Goal: Information Seeking & Learning: Learn about a topic

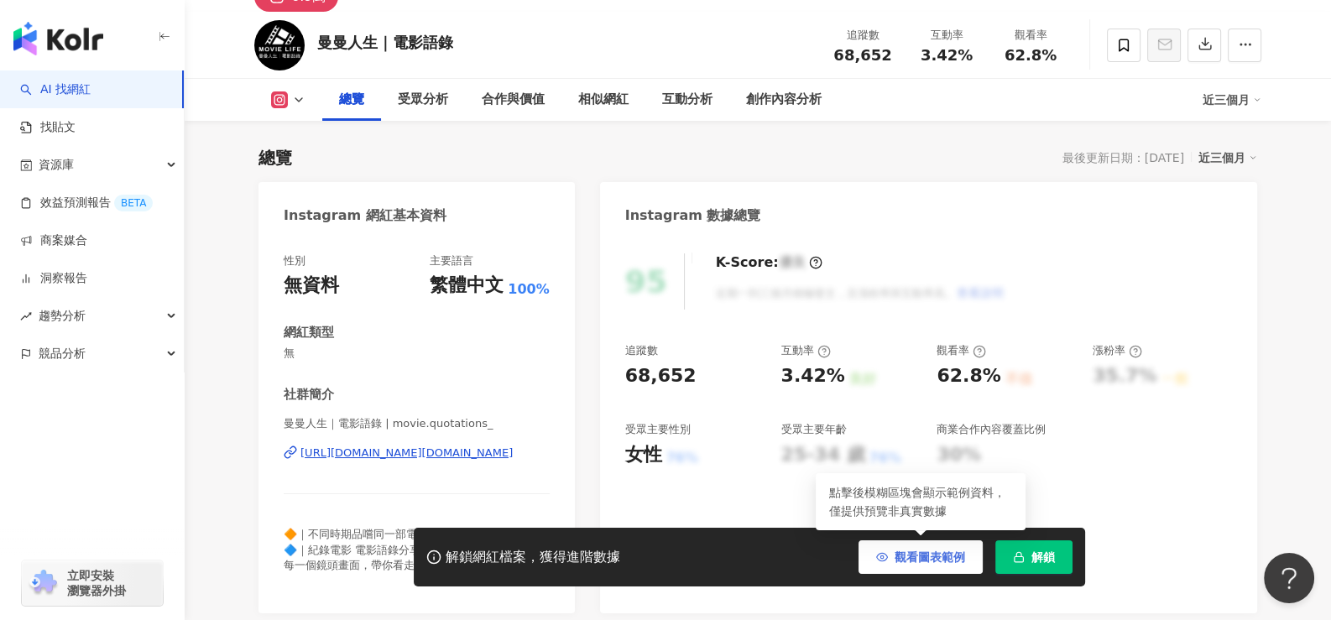
click at [932, 560] on span "觀看圖表範例" at bounding box center [930, 557] width 70 height 13
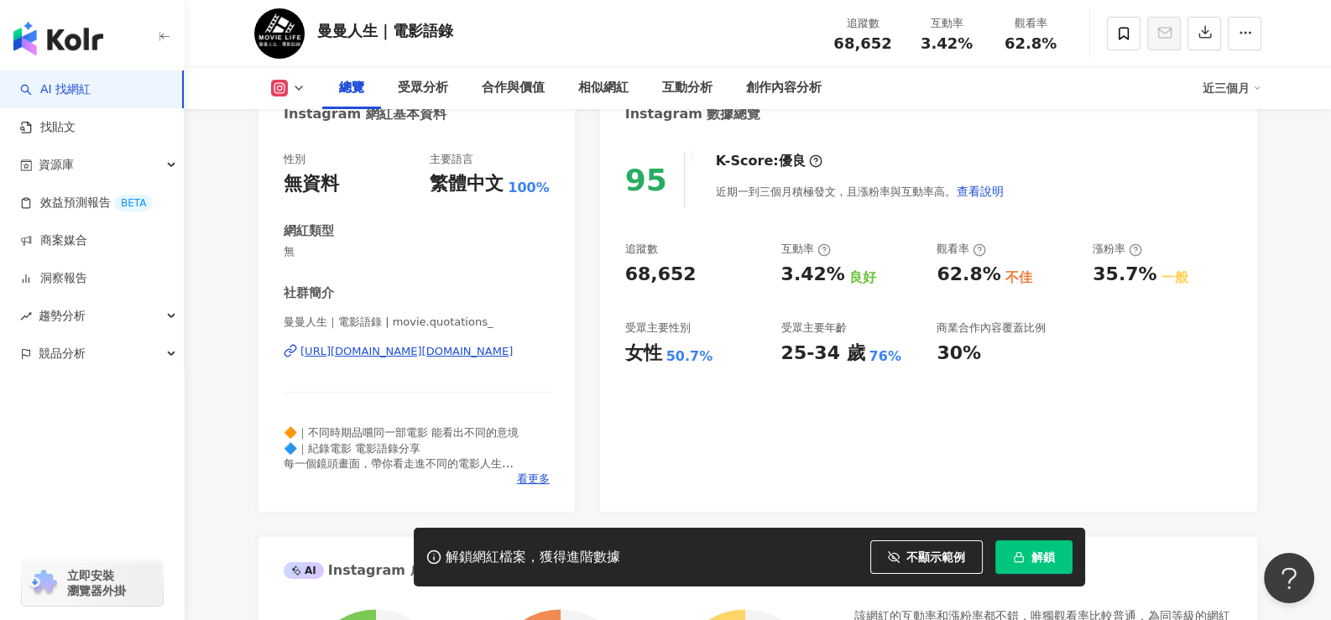
scroll to position [252, 0]
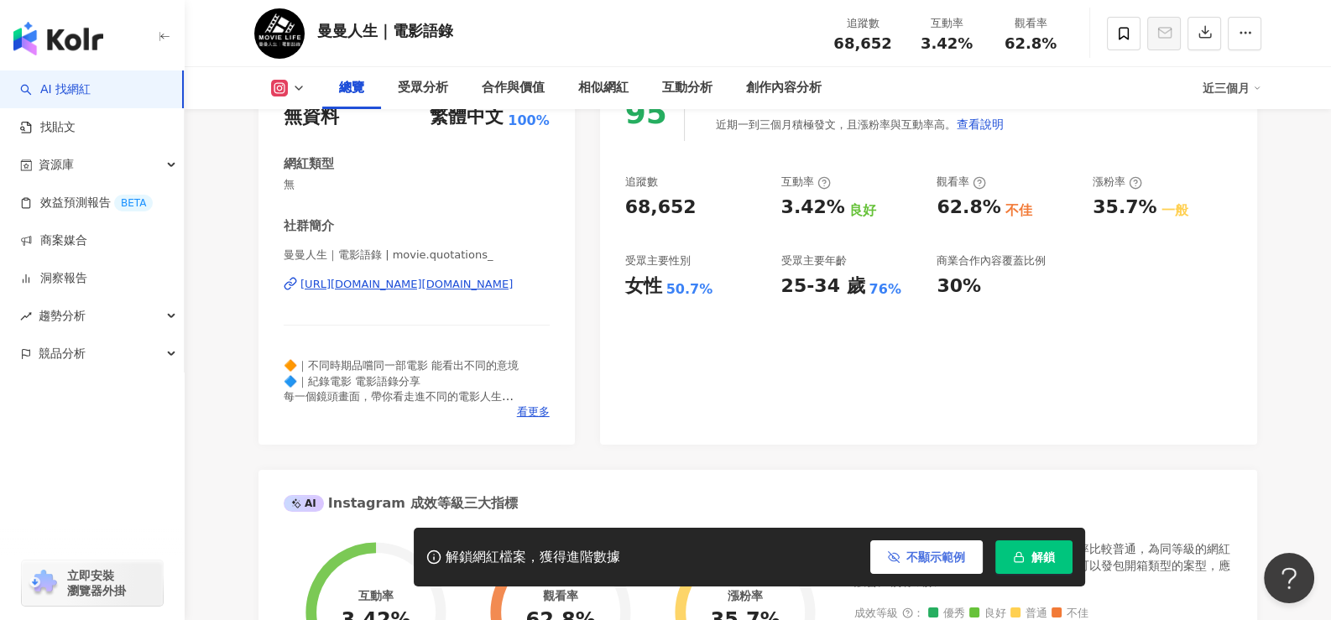
click at [941, 561] on span "不顯示範例" at bounding box center [935, 557] width 59 height 13
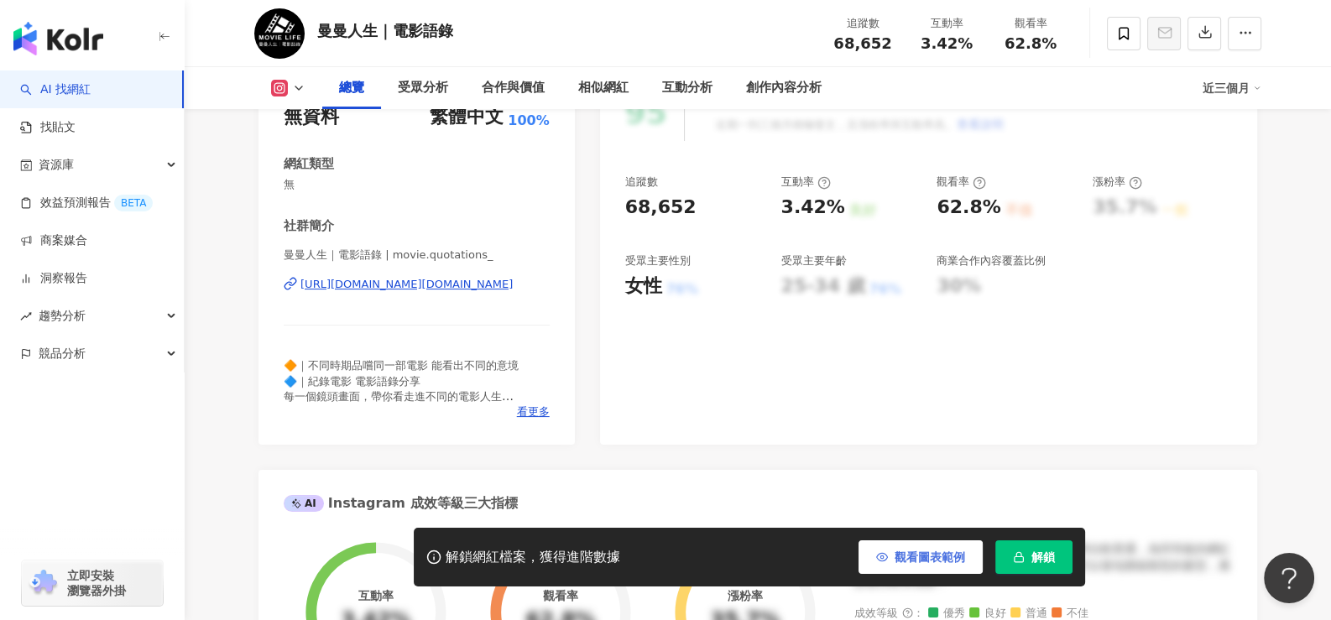
click at [911, 563] on span "觀看圖表範例" at bounding box center [930, 557] width 70 height 13
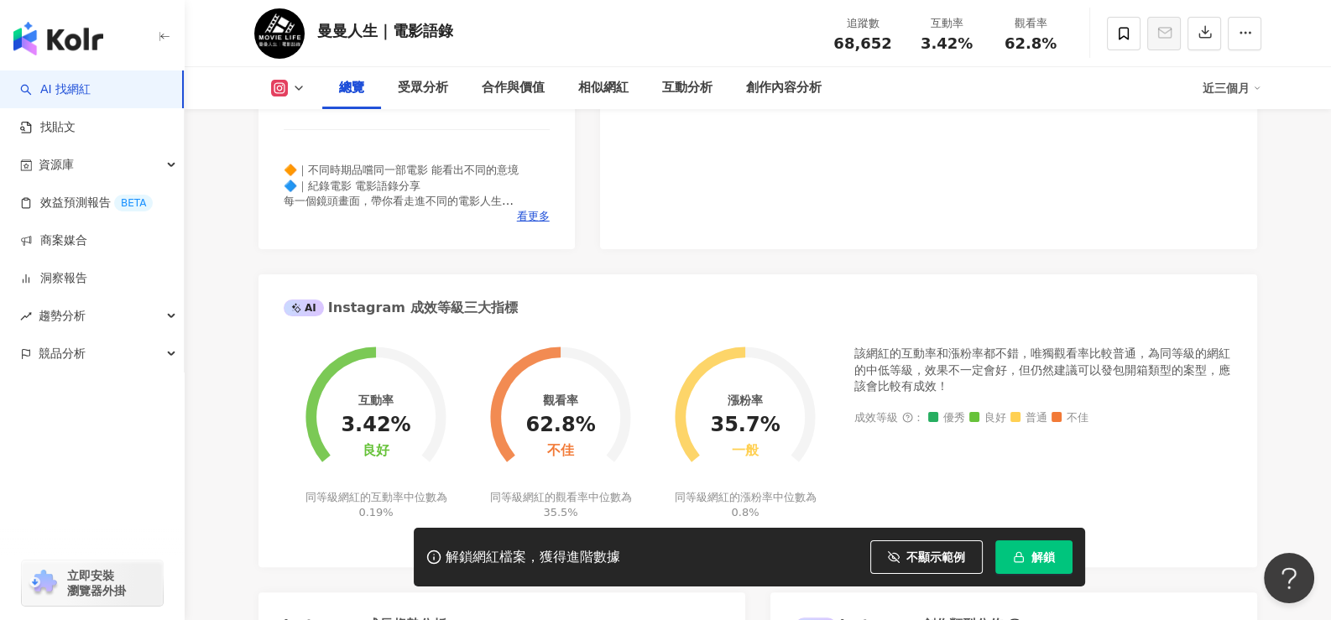
scroll to position [504, 0]
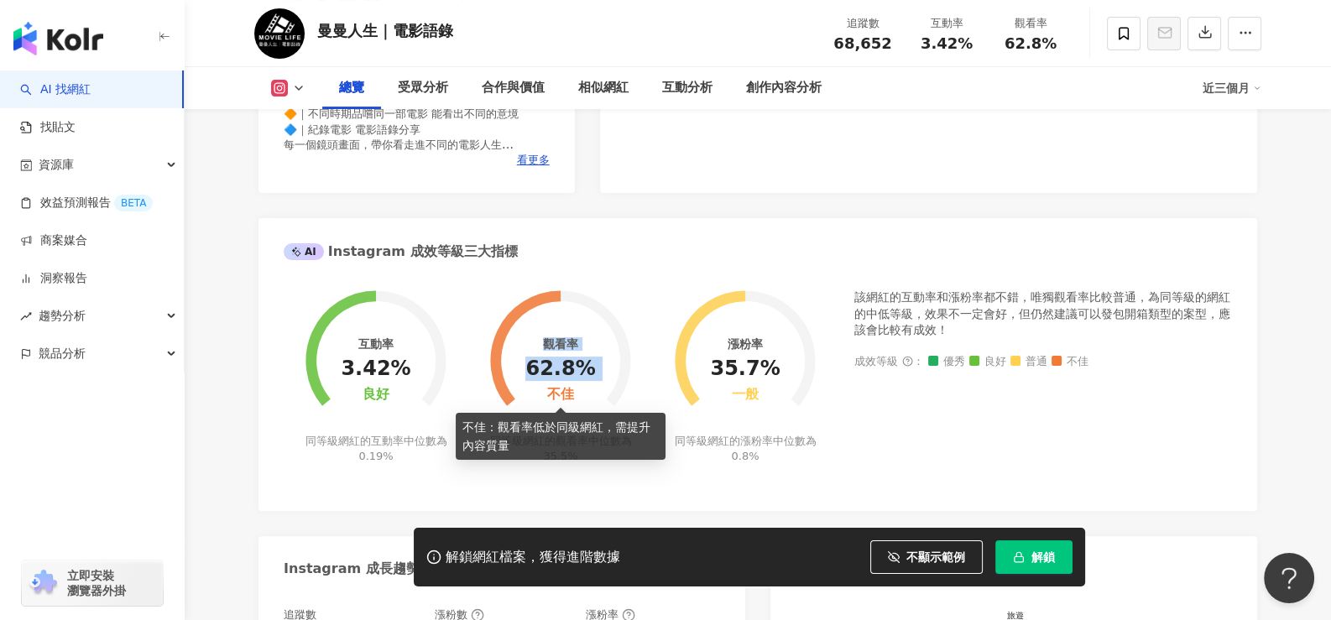
drag, startPoint x: 549, startPoint y: 390, endPoint x: 595, endPoint y: 398, distance: 46.8
click at [595, 398] on div "觀看率 62.8% 不佳 同等級網紅的觀看率中位數為 35.5%" at bounding box center [560, 367] width 185 height 196
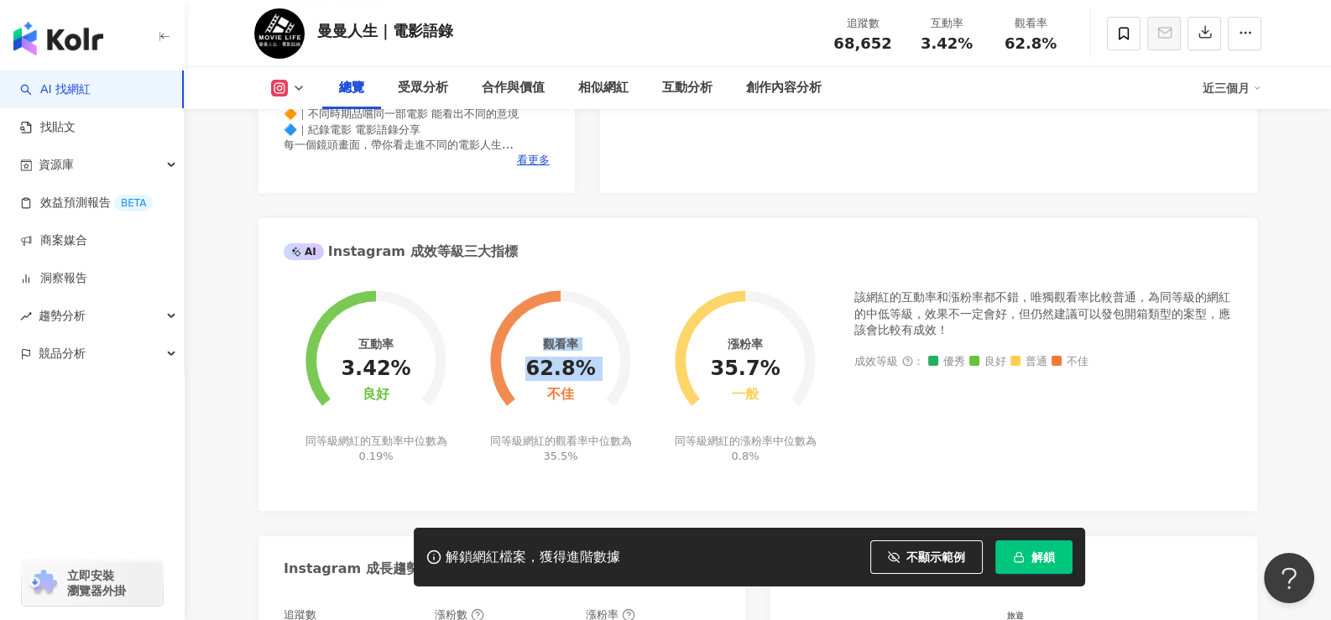
click at [595, 399] on circle at bounding box center [560, 360] width 119 height 119
drag, startPoint x: 352, startPoint y: 358, endPoint x: 387, endPoint y: 364, distance: 34.9
click at [387, 364] on div "3.42%" at bounding box center [376, 369] width 70 height 23
click at [394, 369] on div "3.42%" at bounding box center [376, 369] width 70 height 23
click at [400, 373] on div "3.42%" at bounding box center [376, 369] width 70 height 23
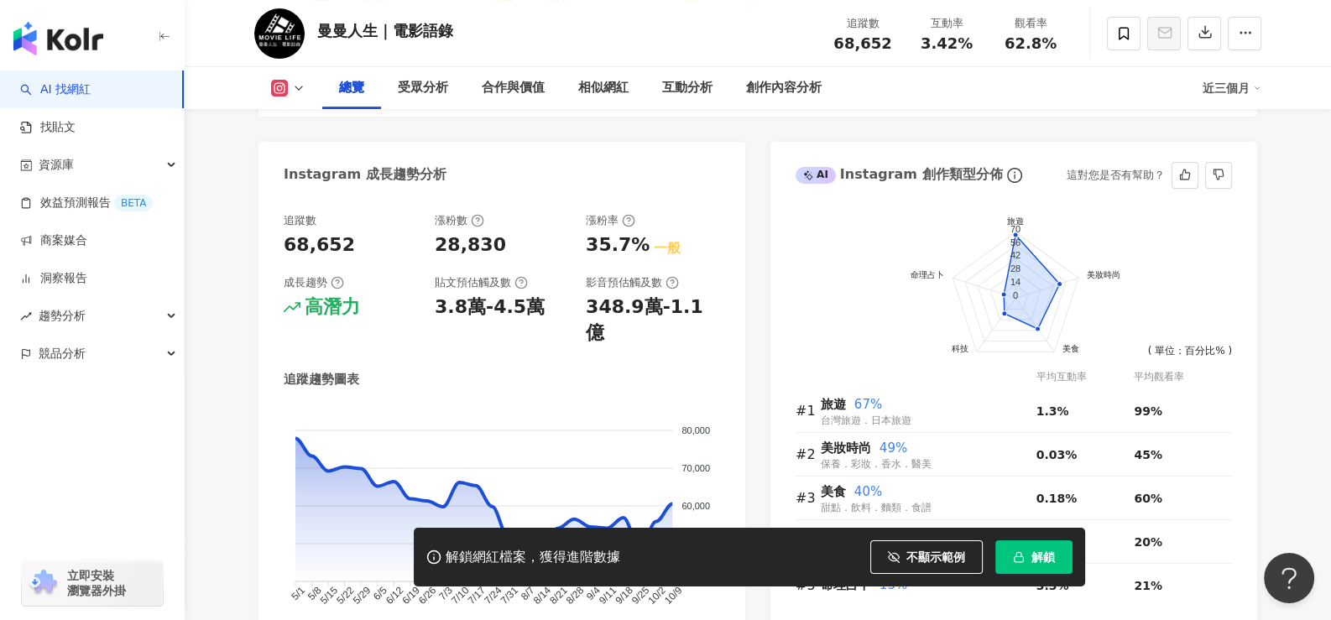
scroll to position [923, 0]
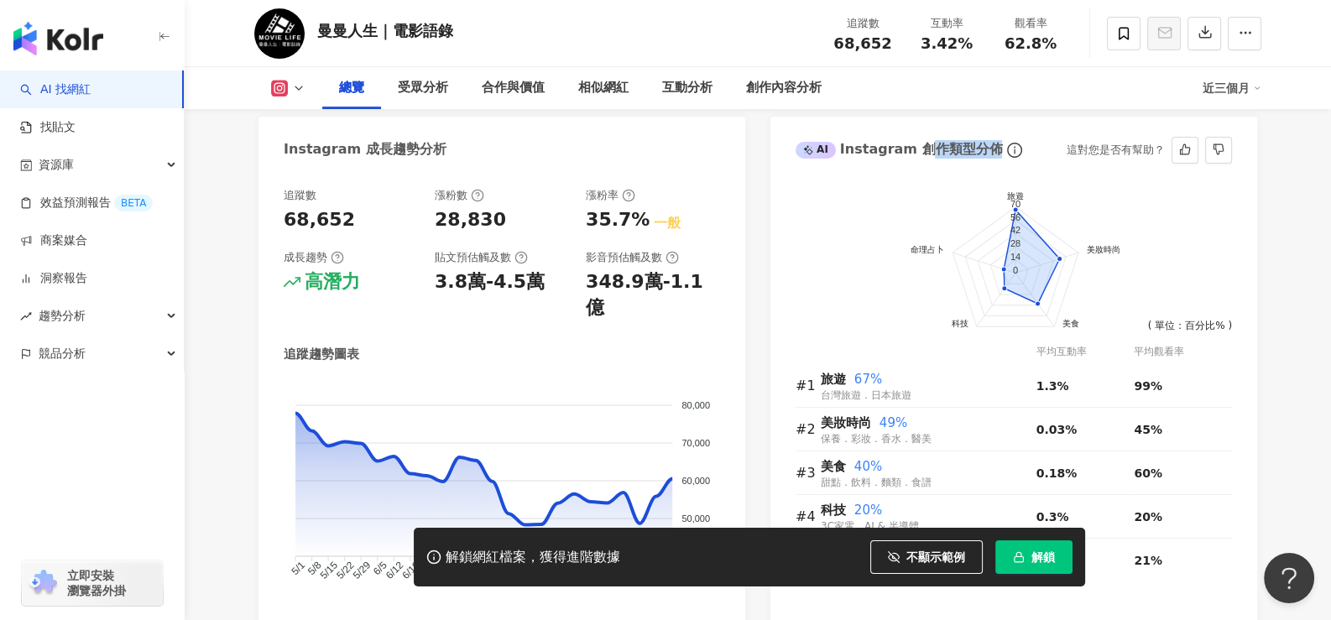
drag, startPoint x: 921, startPoint y: 147, endPoint x: 1018, endPoint y: 146, distance: 97.4
click at [1018, 146] on div "AI Instagram 創作類型分佈 這對您是否有幫助？" at bounding box center [1013, 144] width 487 height 55
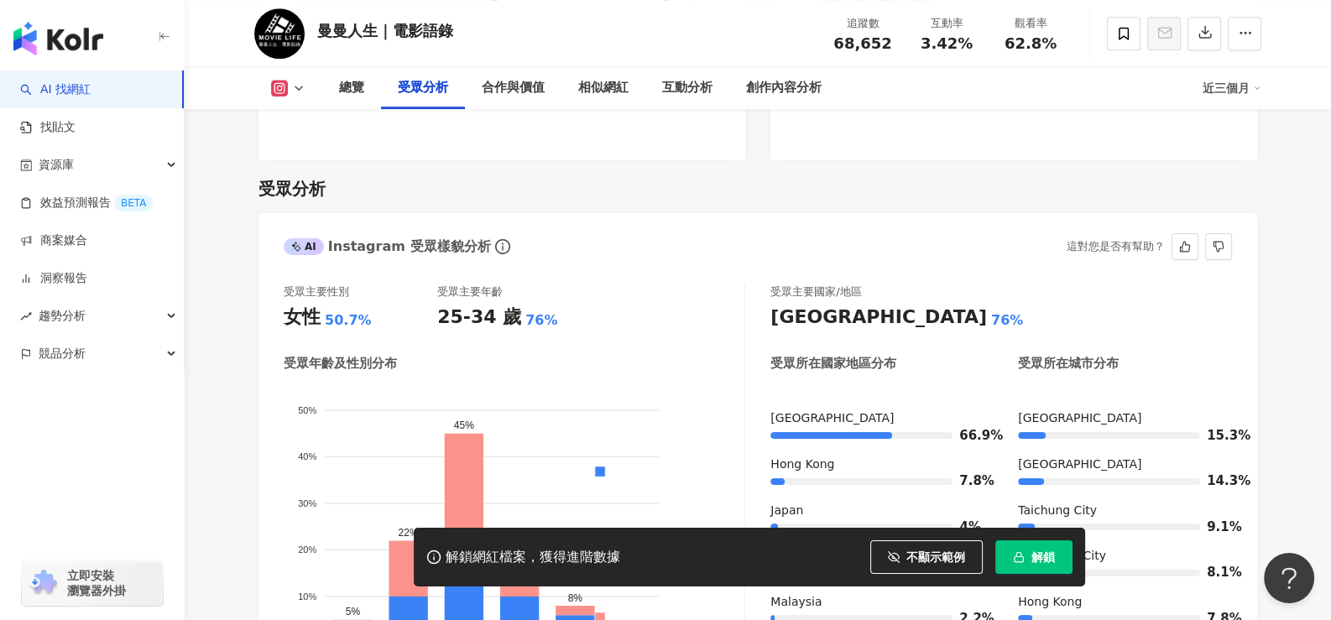
scroll to position [1426, 0]
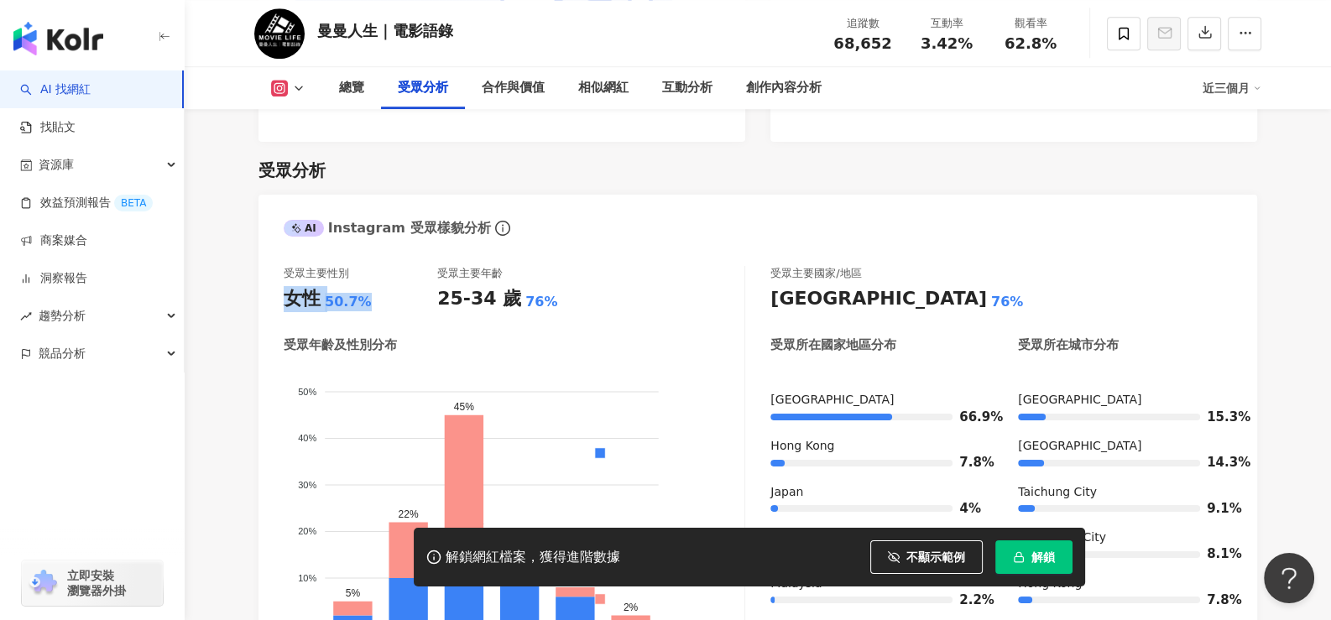
drag, startPoint x: 374, startPoint y: 280, endPoint x: 238, endPoint y: 276, distance: 136.9
click at [678, 266] on div "受眾主要性別 女性 50.7% 受眾主要年齡 25-34 歲 76%" at bounding box center [514, 288] width 461 height 45
drag, startPoint x: 368, startPoint y: 276, endPoint x: 276, endPoint y: 275, distance: 91.5
click at [276, 275] on div "受眾主要性別 女性 50.7% 受眾主要年齡 25-34 歲 76% 受眾年齡及性別分布 男性 女性 50% 50% 40% 40% 30% 30% 20% …" at bounding box center [757, 469] width 999 height 441
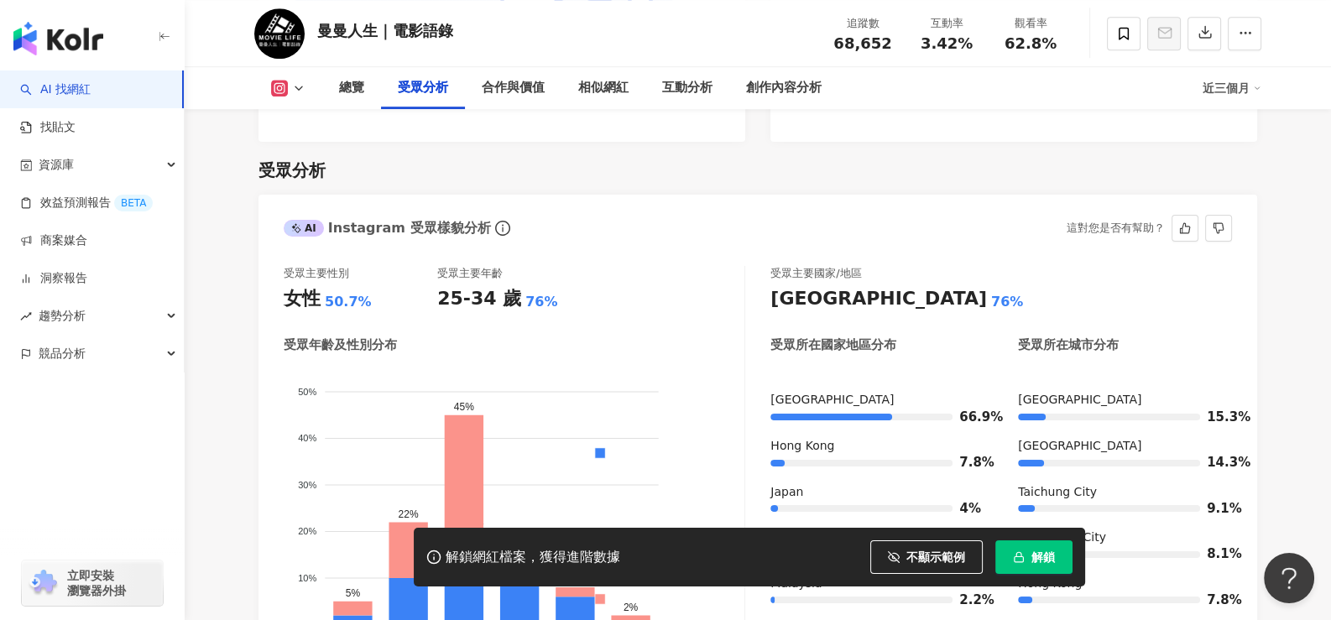
click at [713, 274] on div "受眾主要性別 女性 50.7% 受眾主要年齡 25-34 歲 76%" at bounding box center [514, 288] width 461 height 45
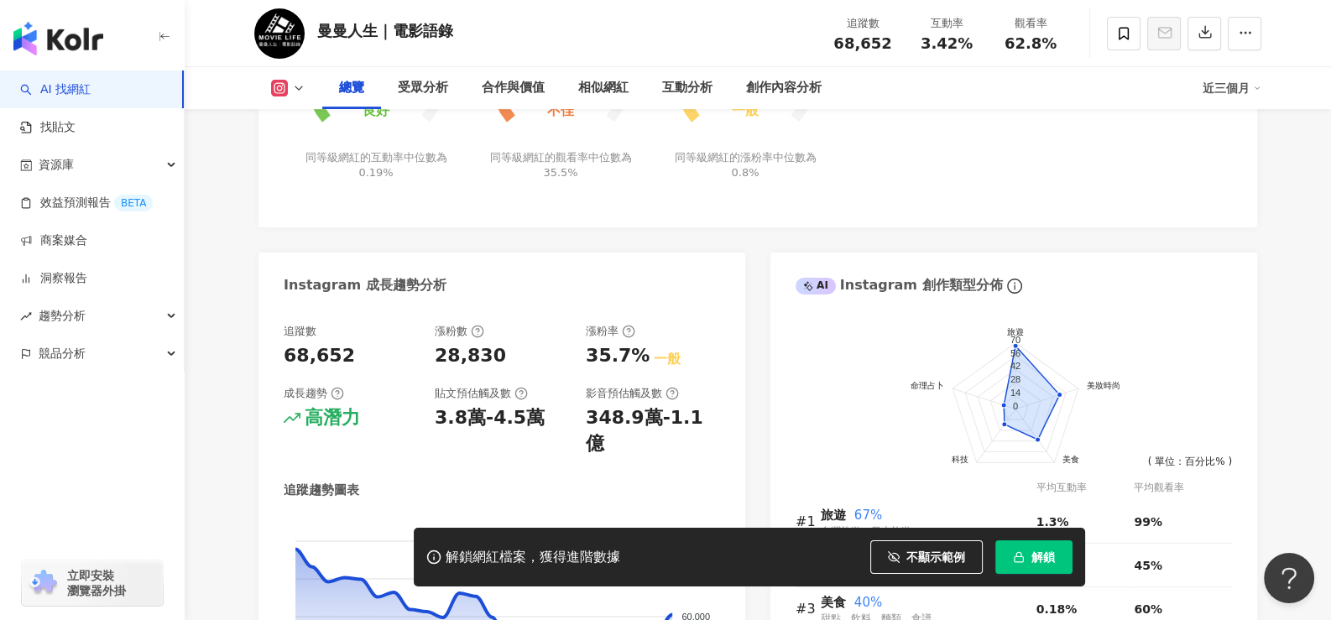
scroll to position [754, 0]
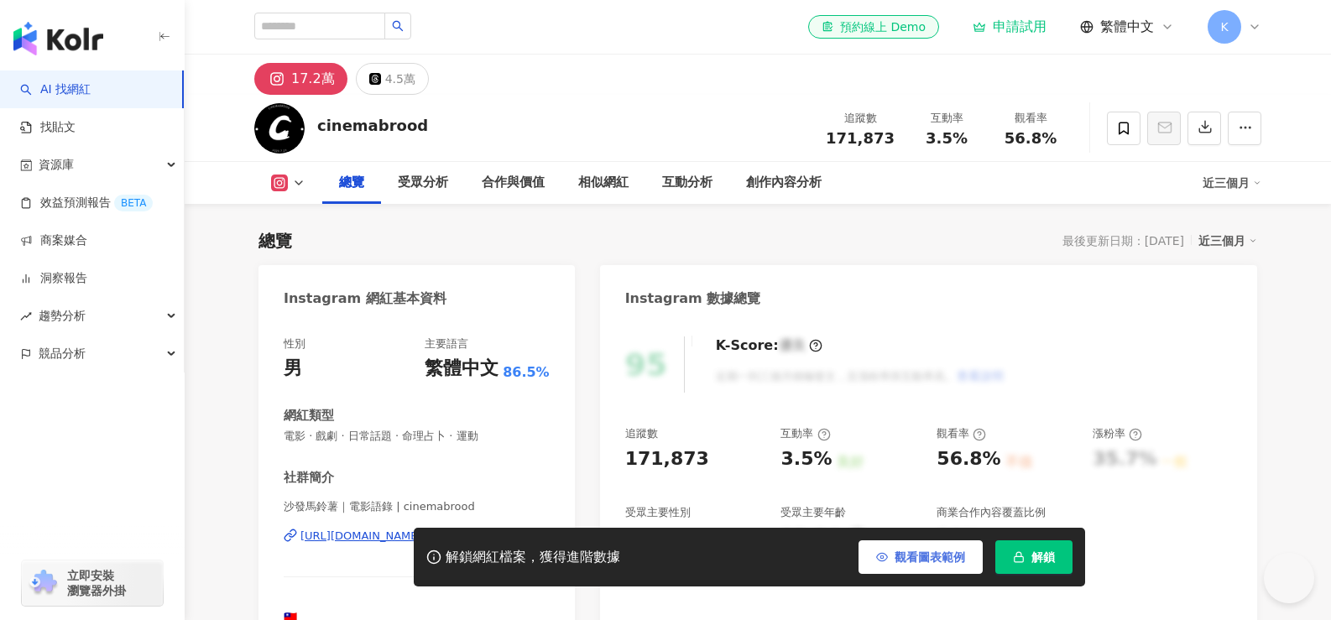
scroll to position [335, 0]
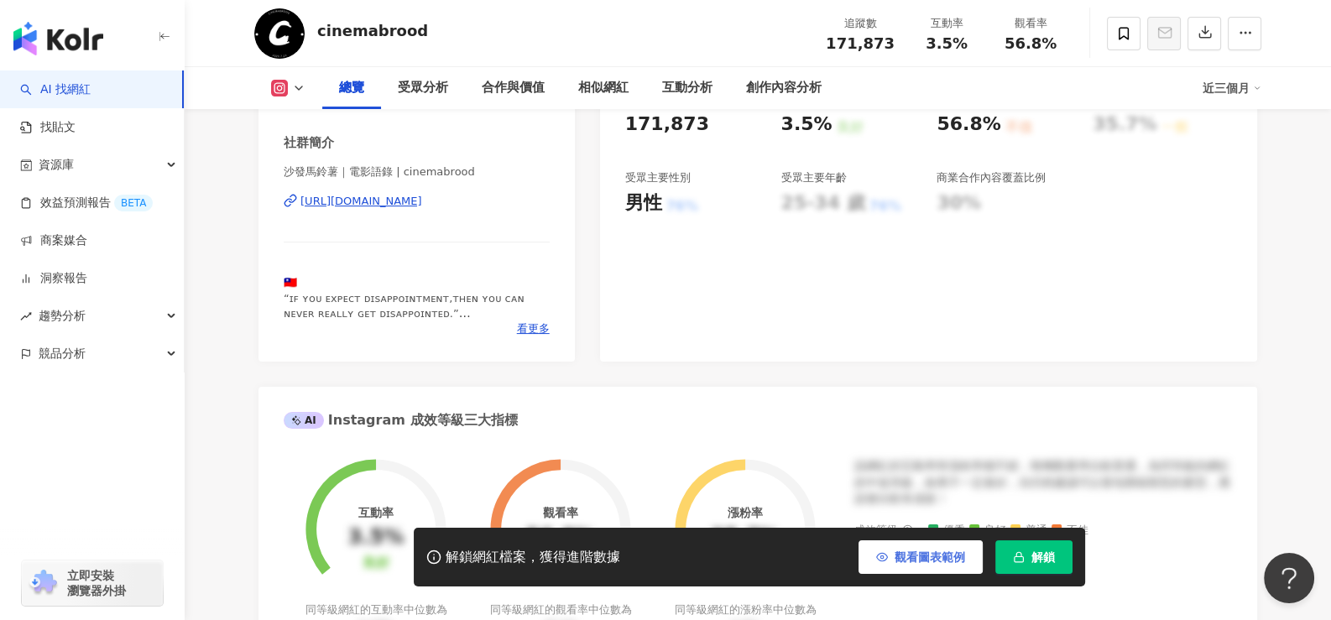
click at [921, 555] on span "觀看圖表範例" at bounding box center [930, 557] width 70 height 13
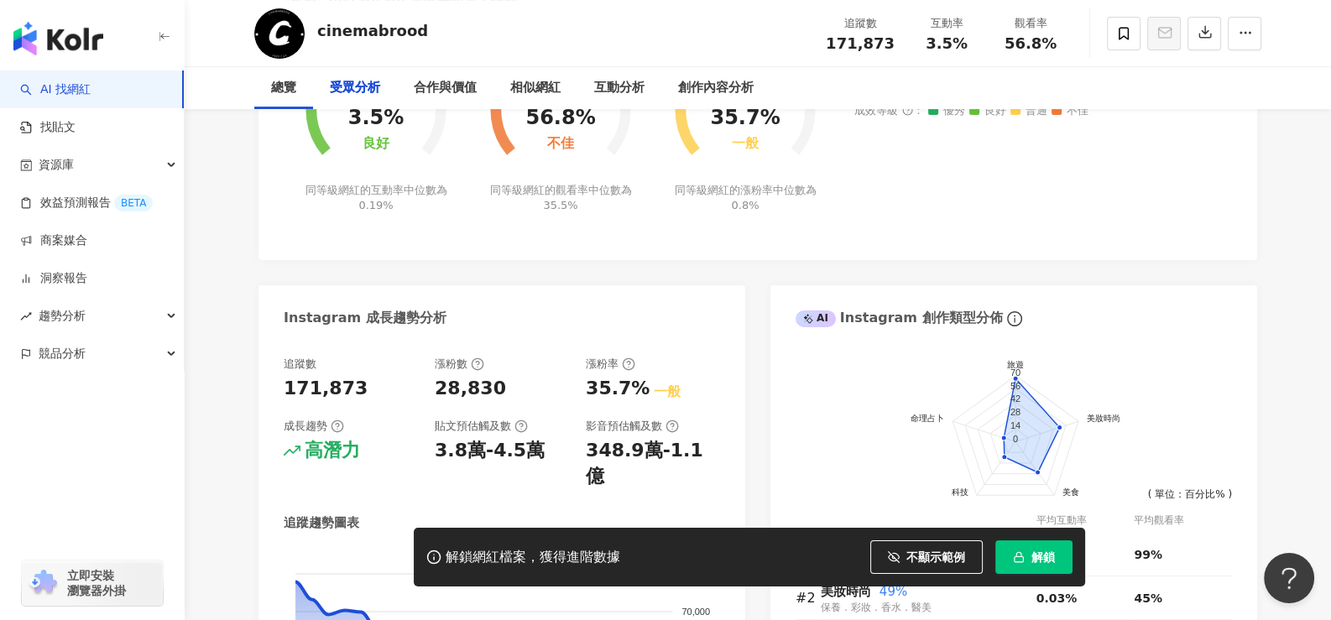
scroll to position [1594, 0]
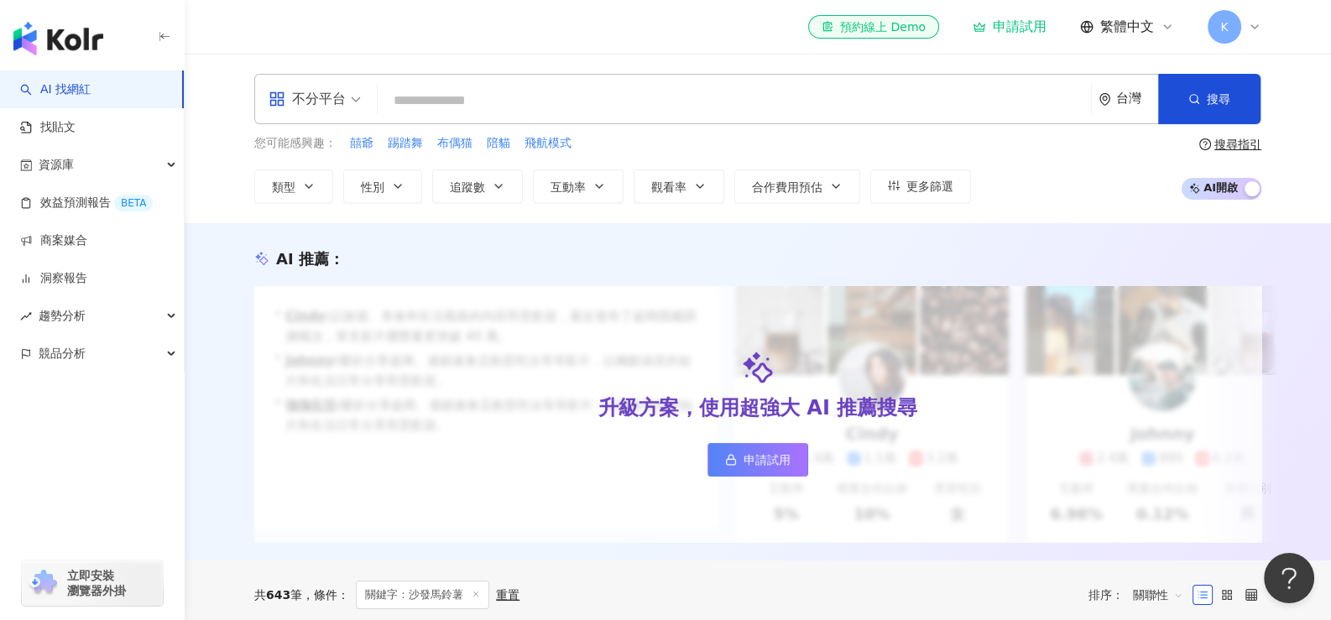
click at [537, 106] on input "search" at bounding box center [734, 101] width 700 height 32
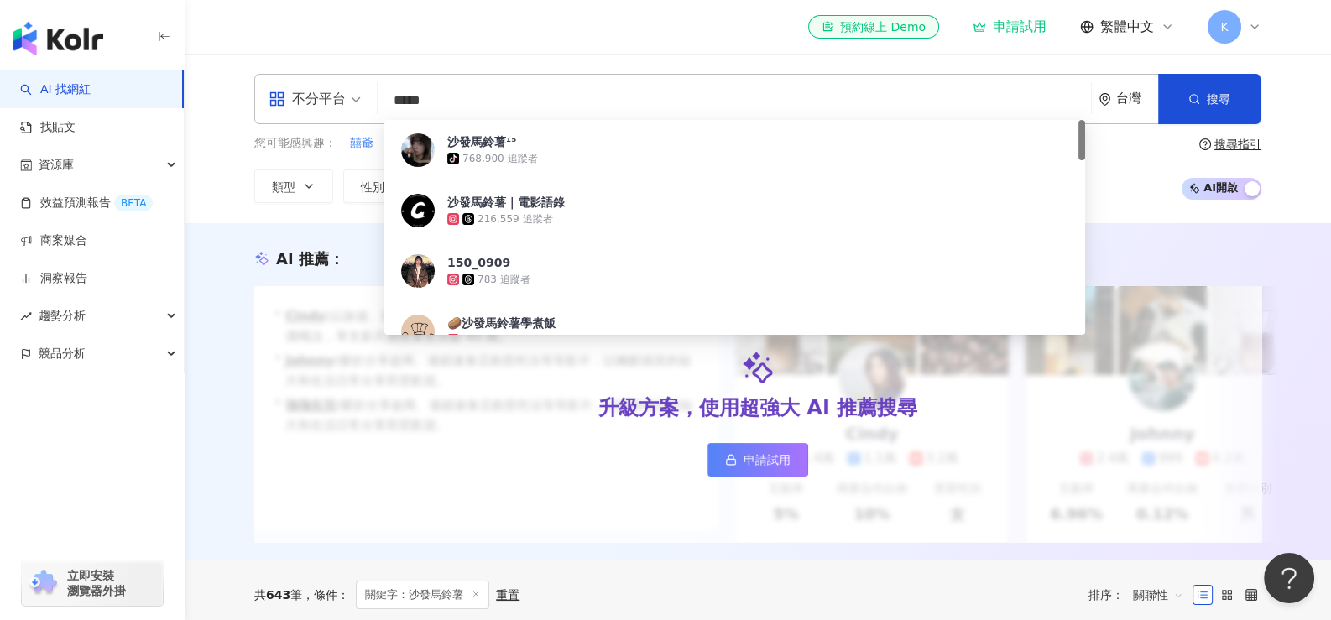
type input "****"
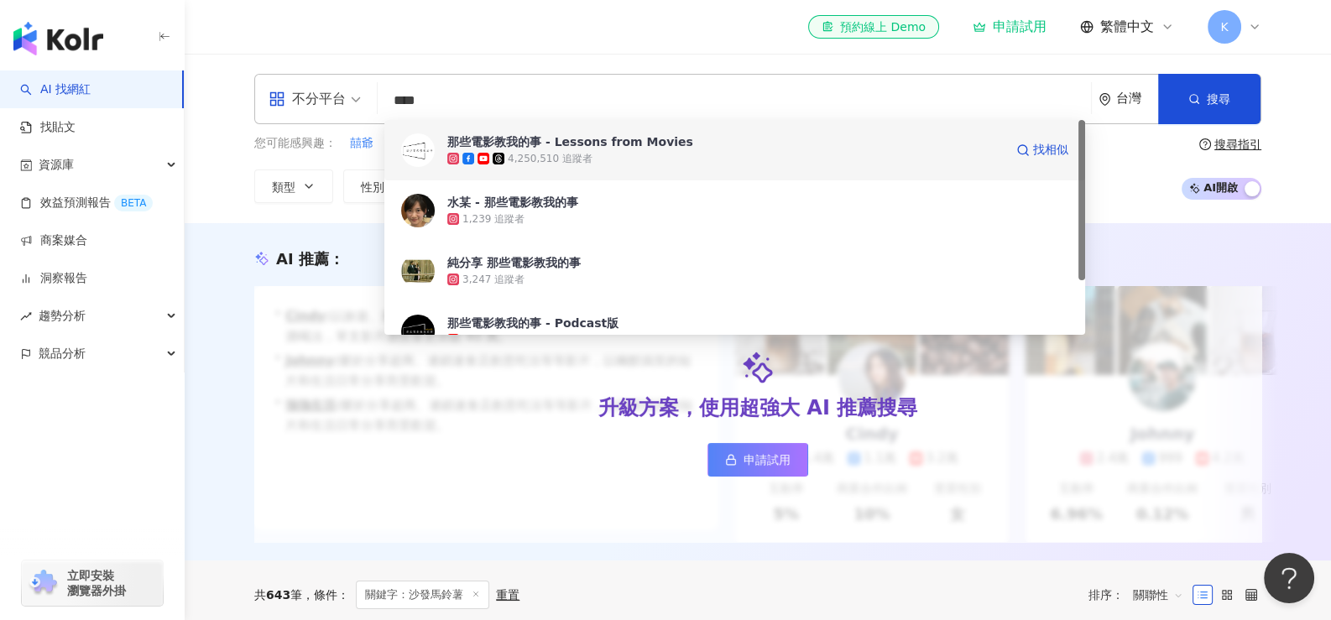
click at [595, 167] on div "那些電影教我的事 - Lessons from Movies 4,250,510 追蹤者 找相似" at bounding box center [734, 150] width 701 height 60
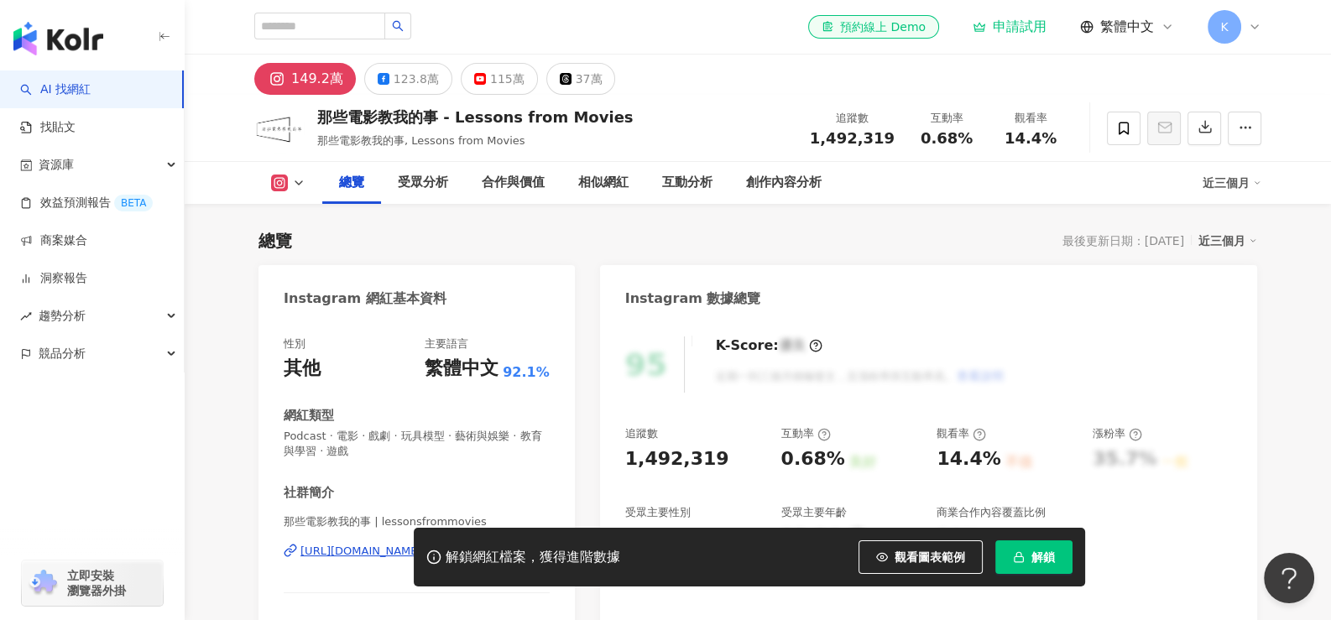
scroll to position [167, 0]
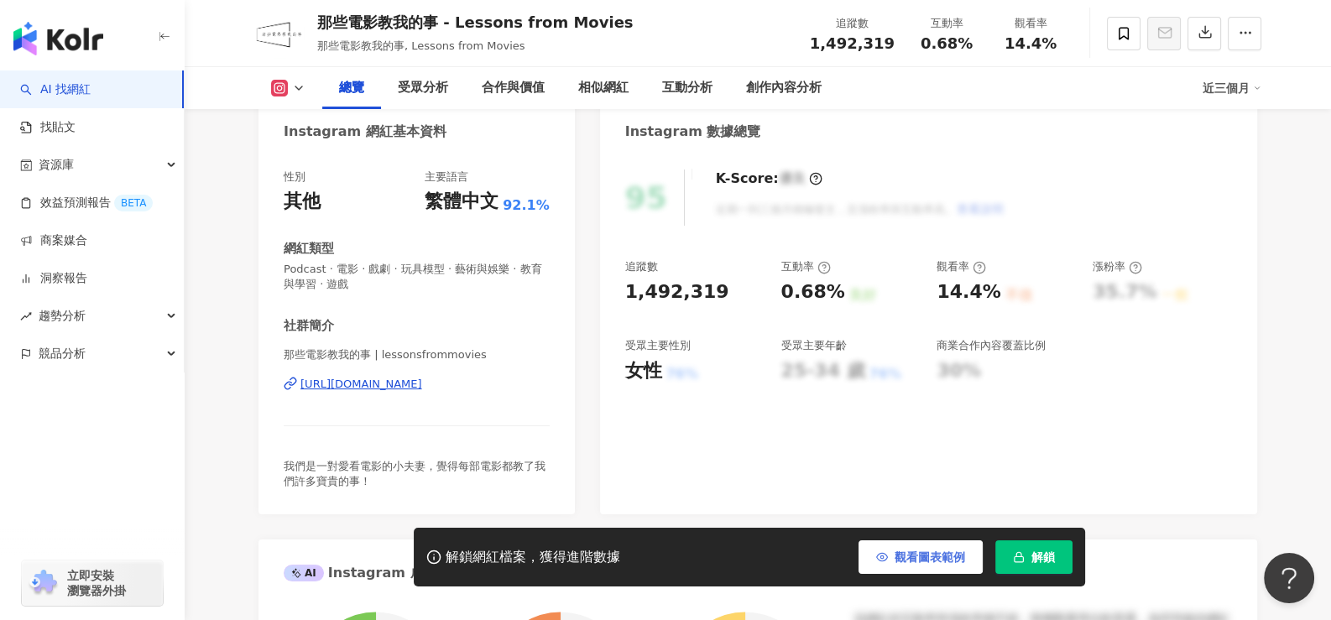
click at [889, 540] on button "觀看圖表範例" at bounding box center [921, 557] width 124 height 34
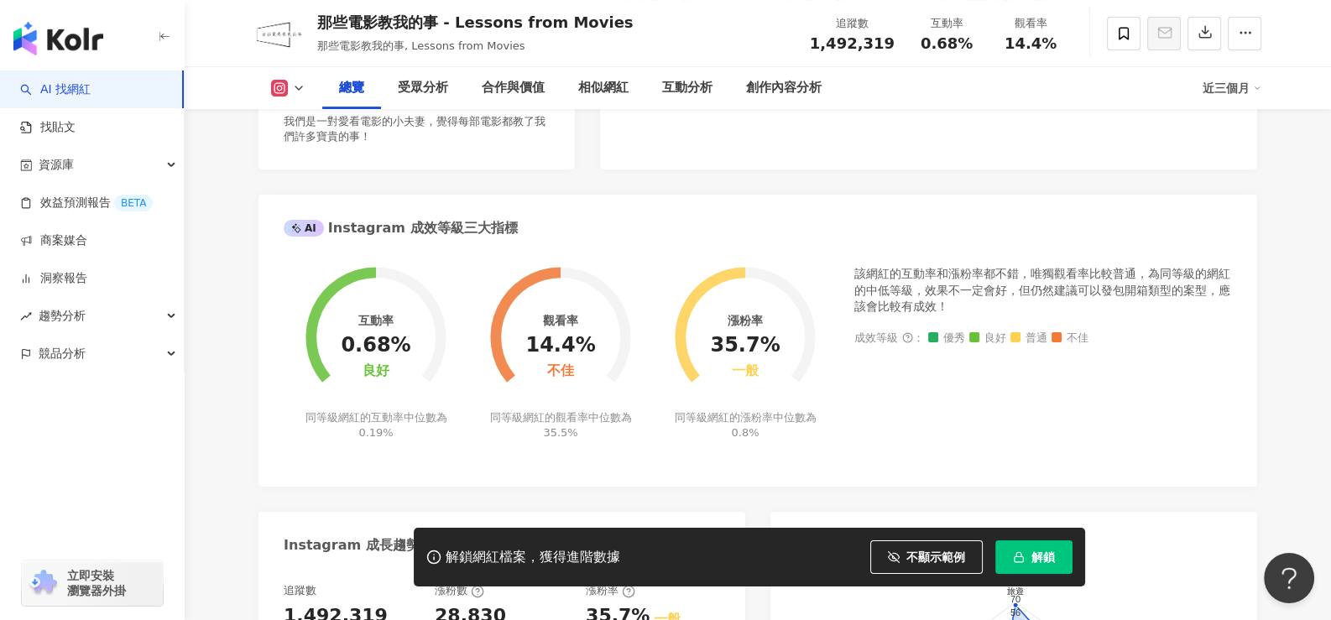
scroll to position [587, 0]
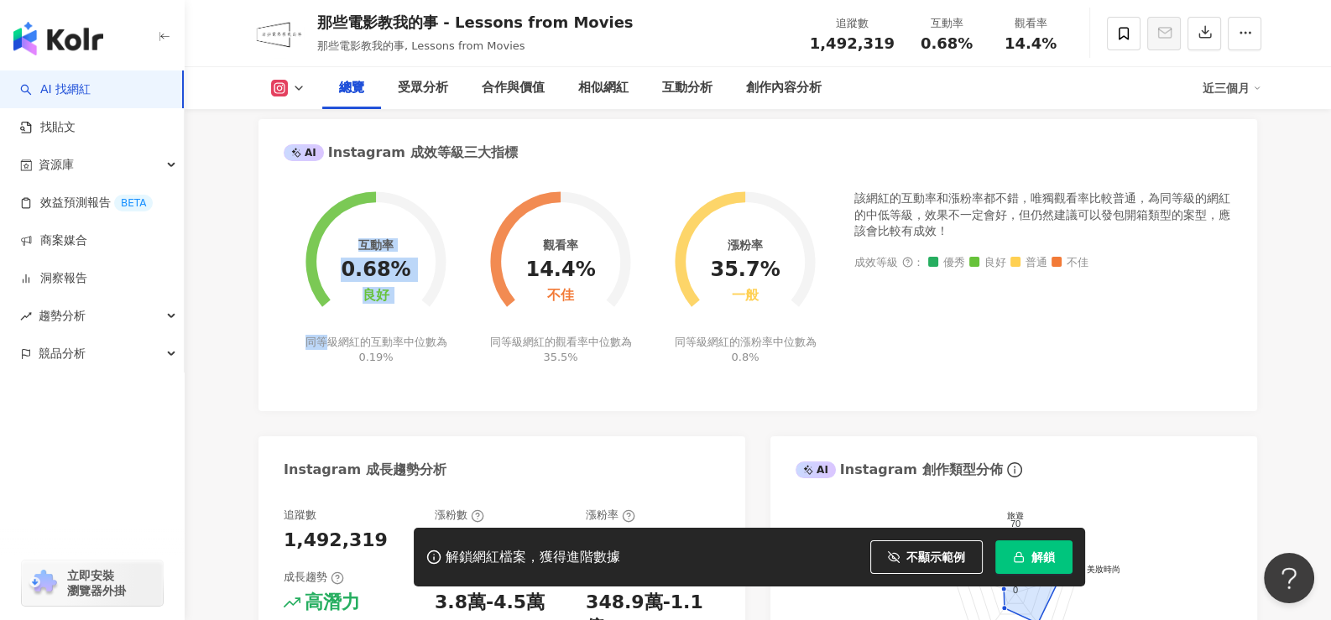
drag, startPoint x: 325, startPoint y: 337, endPoint x: 469, endPoint y: 343, distance: 144.5
click at [467, 342] on div "互動率 0.68% 良好 同等級網紅的互動率中位數為 0.19%" at bounding box center [376, 268] width 185 height 196
click at [474, 384] on div "互動率 0.68% 良好 同等級網紅的互動率中位數為 0.19% 觀看率 14.4% 不佳 同等級網紅的觀看率中位數為 35.5% 漲粉率 35.7% 一般 …" at bounding box center [758, 289] width 948 height 196
drag, startPoint x: 342, startPoint y: 266, endPoint x: 416, endPoint y: 268, distance: 74.7
click at [416, 268] on circle at bounding box center [375, 261] width 119 height 119
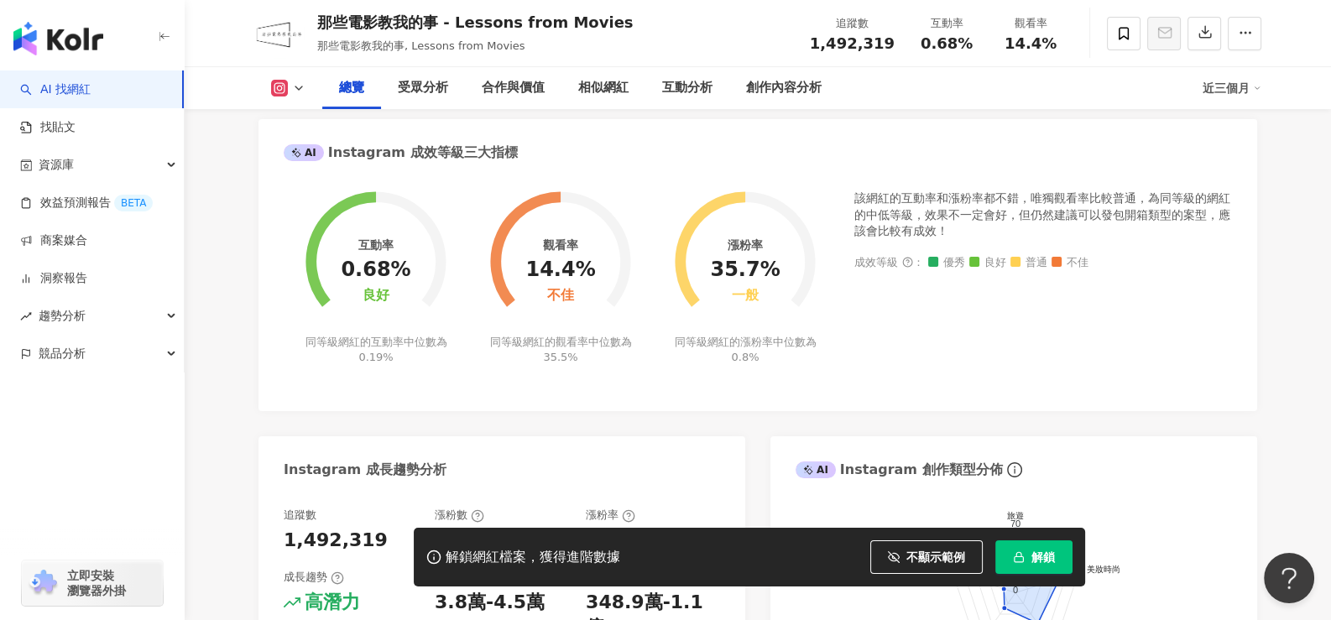
click at [410, 346] on div "同等級網紅的互動率中位數為 0.19%" at bounding box center [376, 350] width 147 height 30
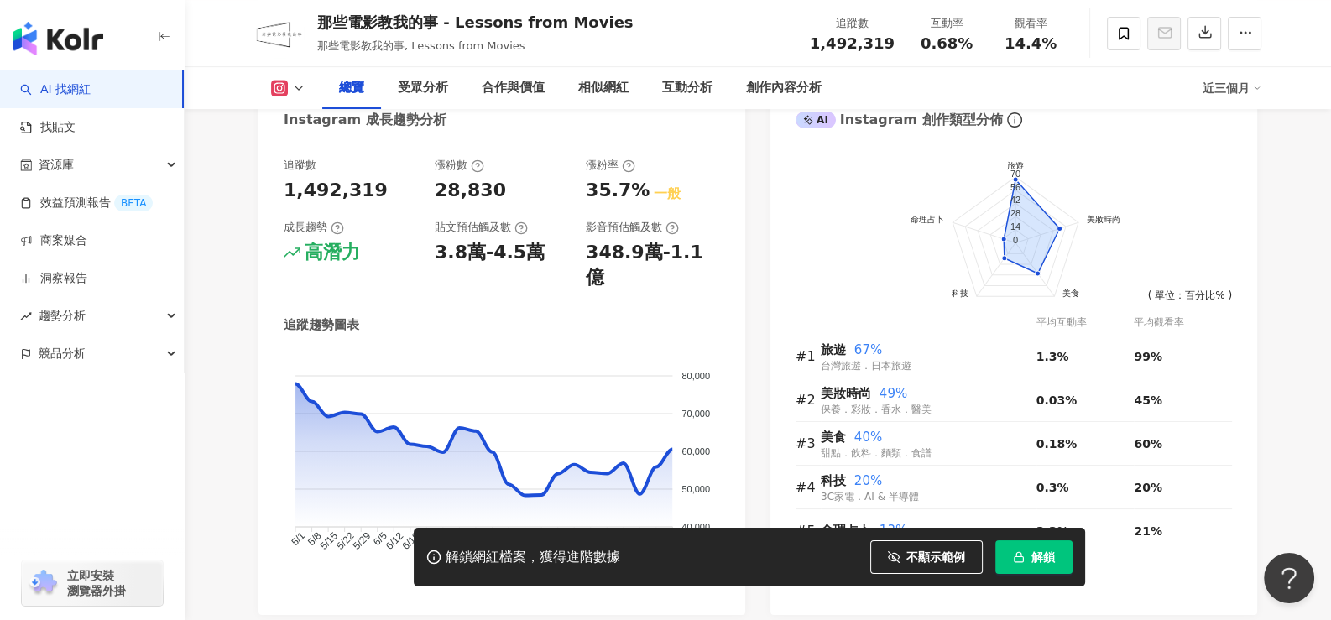
scroll to position [671, 0]
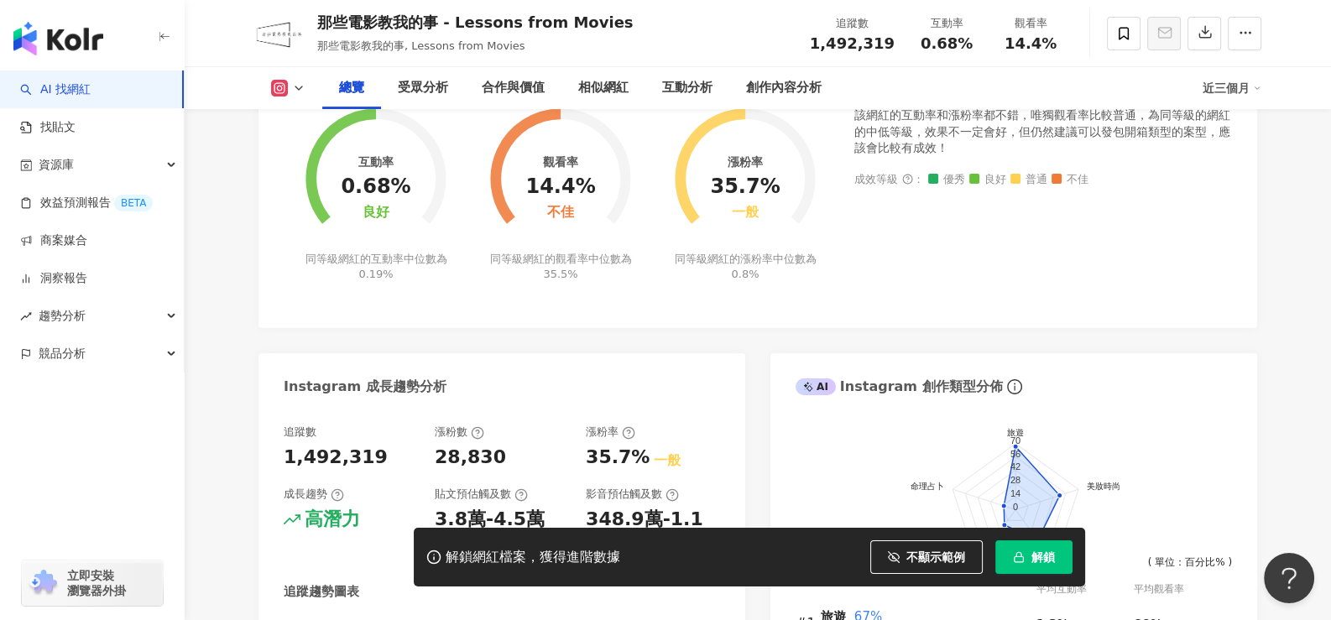
click at [311, 86] on button at bounding box center [288, 88] width 68 height 17
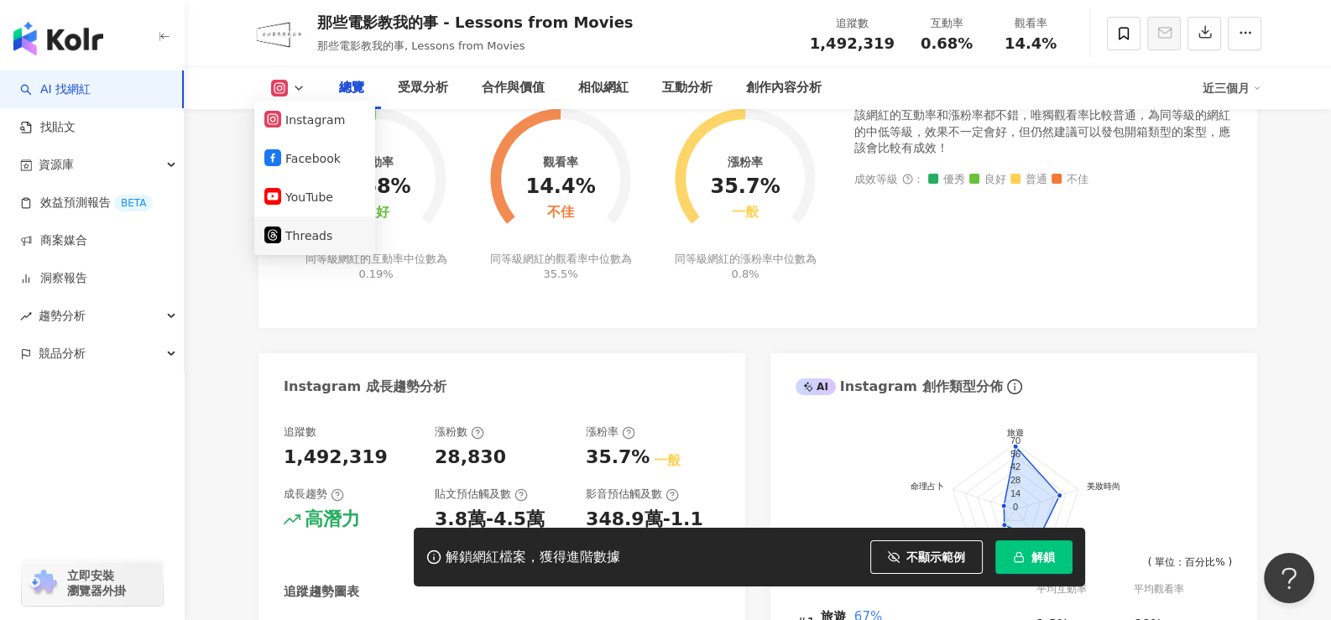
click at [312, 224] on button "Threads" at bounding box center [314, 235] width 101 height 23
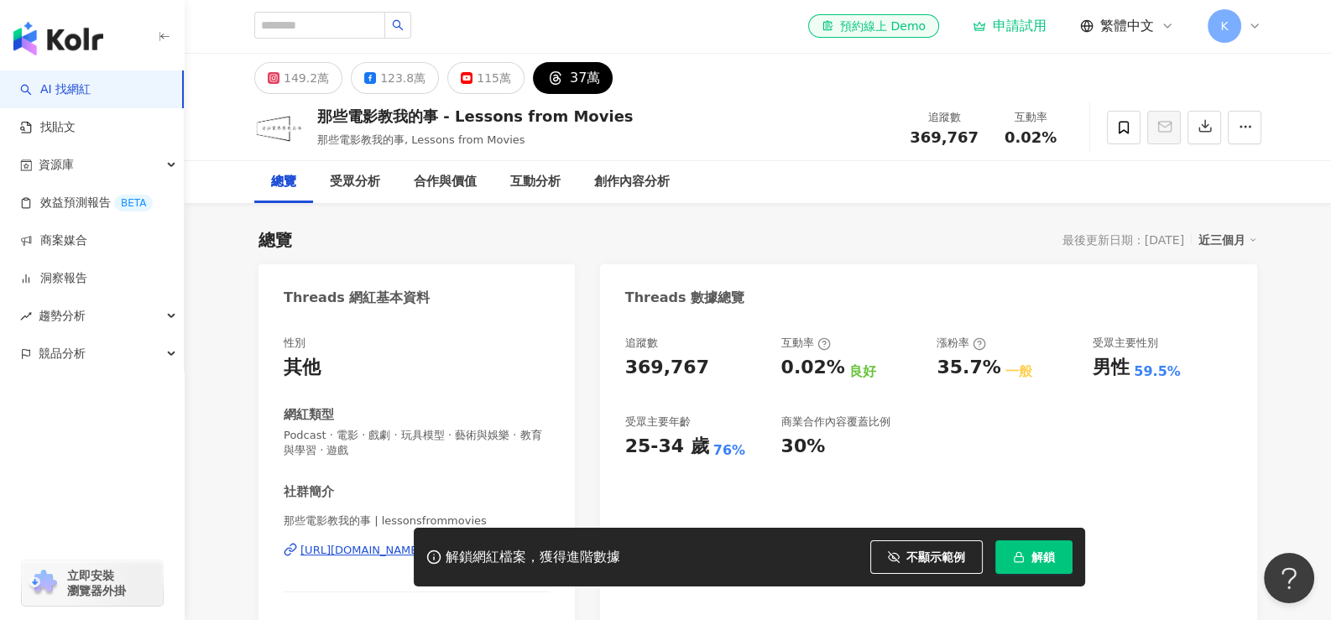
scroll to position [83, 0]
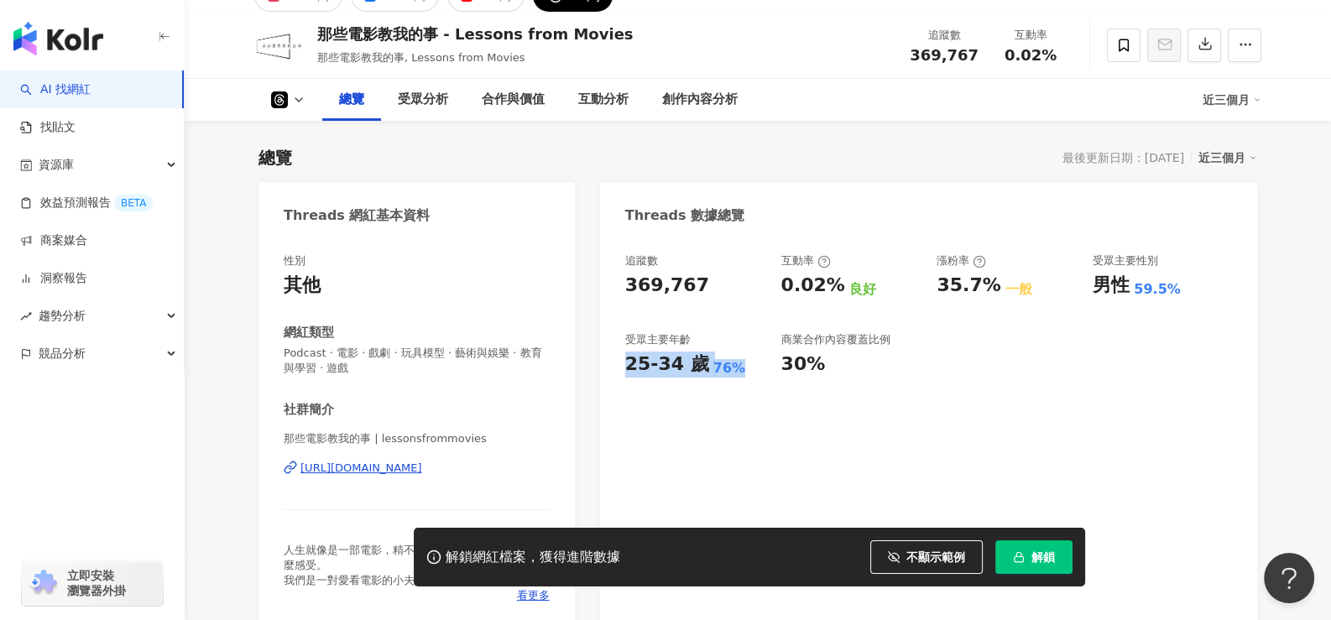
drag, startPoint x: 628, startPoint y: 360, endPoint x: 736, endPoint y: 368, distance: 108.6
click at [736, 368] on div "25-34 歲 76%" at bounding box center [694, 365] width 139 height 26
click at [736, 431] on div "追蹤數 369,767 互動率 0.02% 良好 漲粉率 35.7% 一般 受眾主要性別 男性 59.5% 受眾主要年齡 25-34 歲 76% 商業合作內容…" at bounding box center [928, 433] width 657 height 392
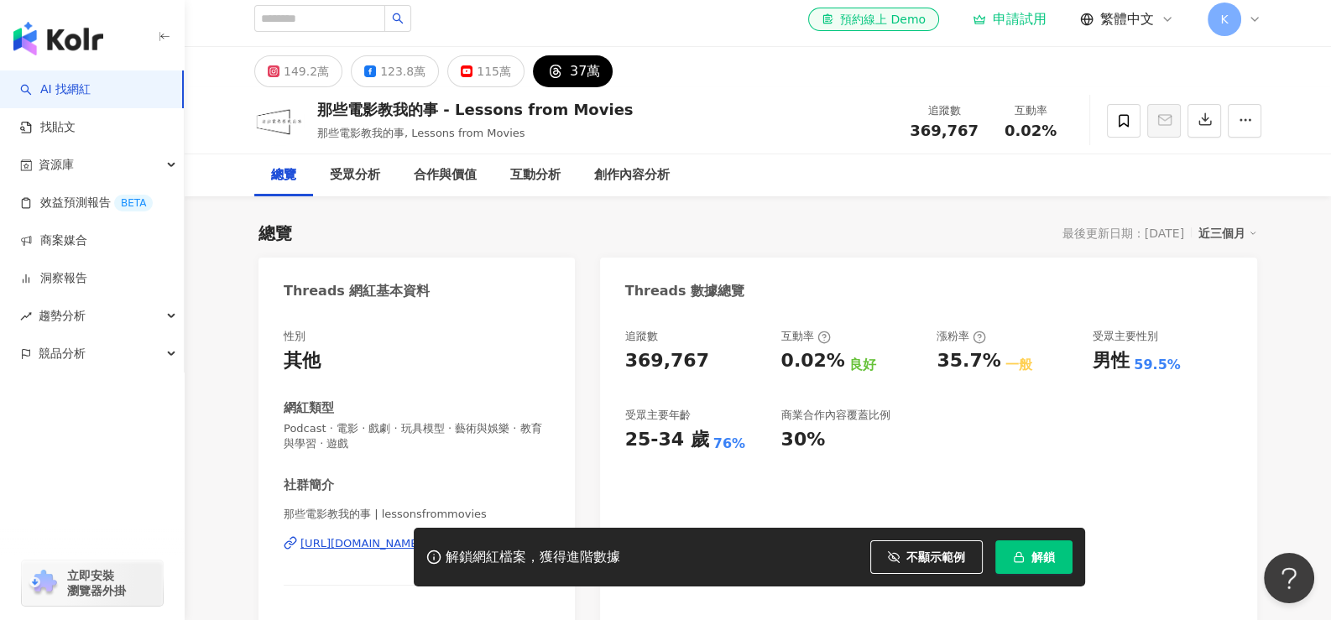
scroll to position [0, 0]
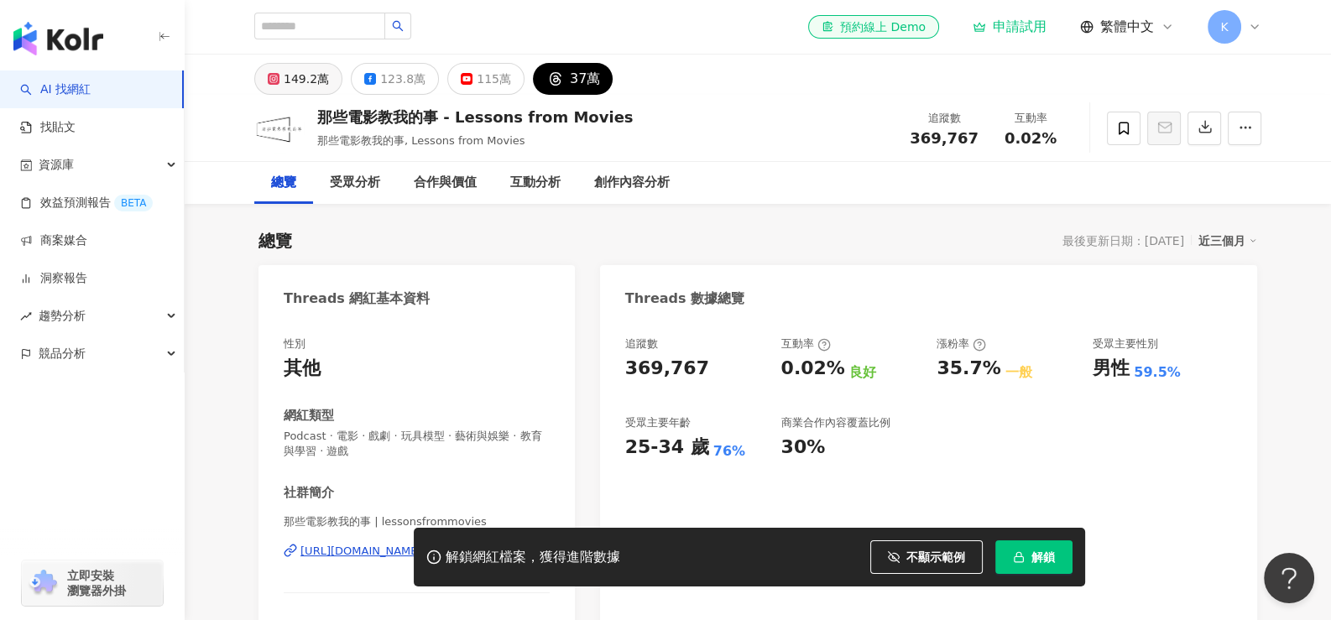
click at [297, 81] on div "149.2萬" at bounding box center [306, 78] width 45 height 23
click at [399, 544] on div "https://www.threads.com/@lessonsfrommovies" at bounding box center [361, 551] width 122 height 15
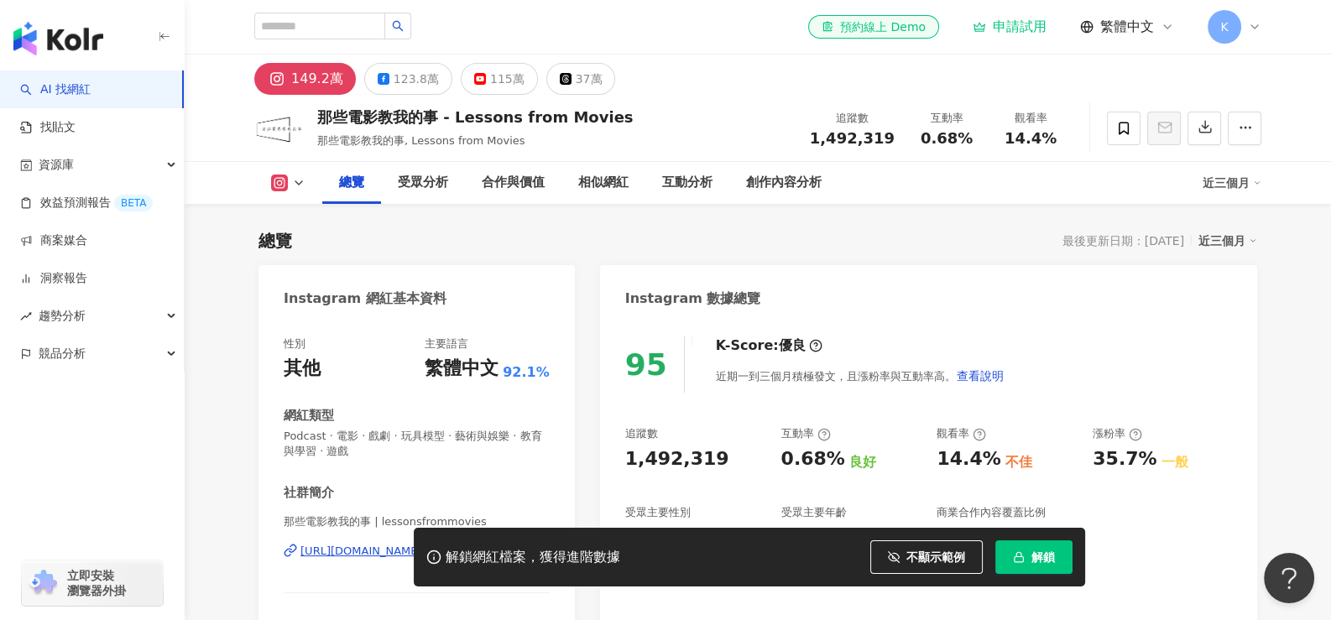
click at [422, 544] on div "https://www.instagram.com/lessonsfrommovies/" at bounding box center [361, 551] width 122 height 15
